Goal: Transaction & Acquisition: Book appointment/travel/reservation

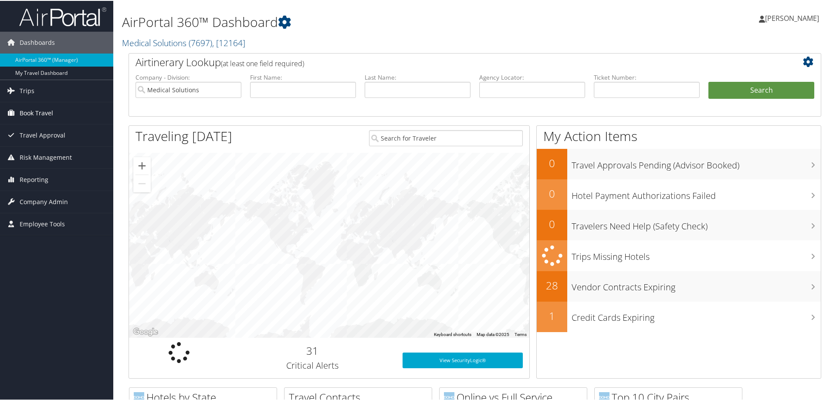
click at [54, 111] on link "Book Travel" at bounding box center [56, 113] width 113 height 22
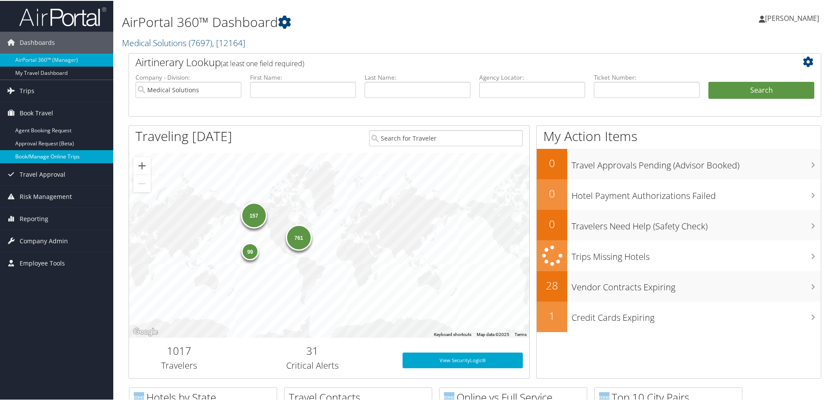
click at [79, 161] on link "Book/Manage Online Trips" at bounding box center [56, 155] width 113 height 13
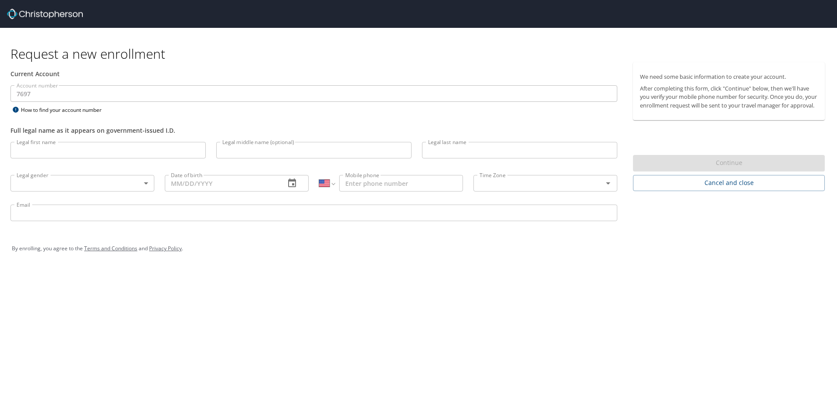
select select "US"
